Goal: Book appointment/travel/reservation

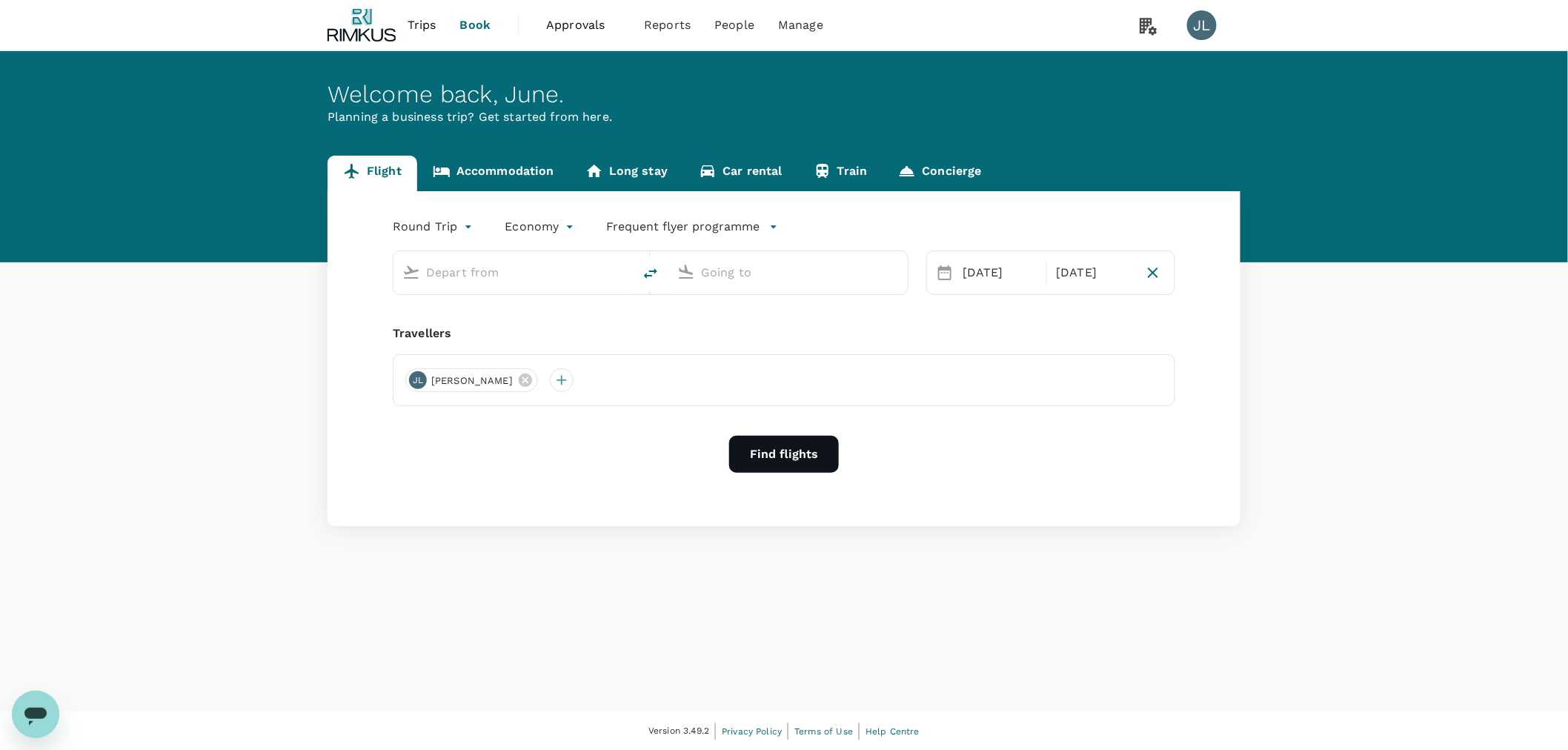
type input "Singapore Changi (SIN)"
type input "Noi Bai Intl (HAN)"
type input "Singapore Changi (SIN)"
type input "Noi Bai Intl (HAN)"
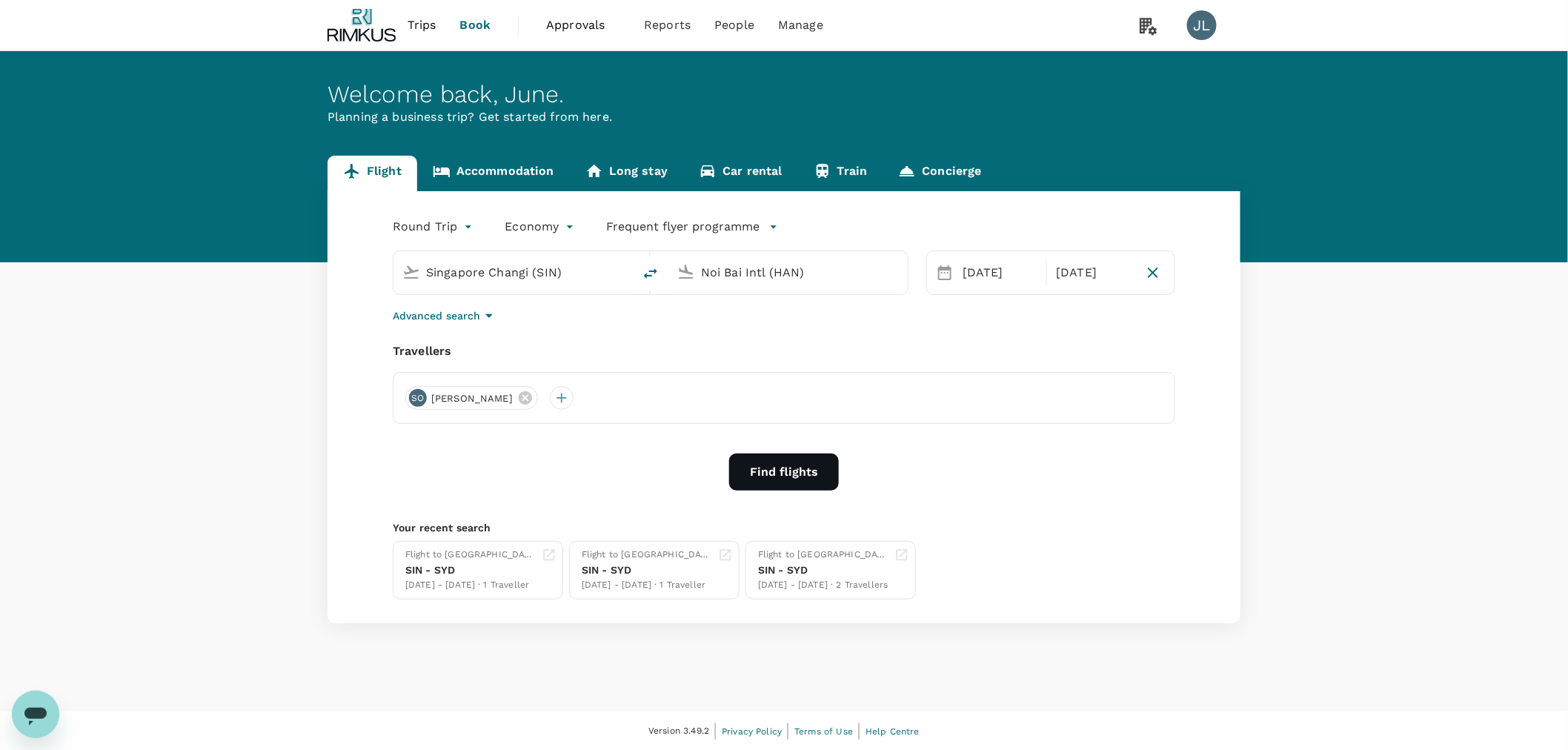
click at [423, 18] on span "Trips" at bounding box center [422, 25] width 29 height 18
